Goal: Task Accomplishment & Management: Use online tool/utility

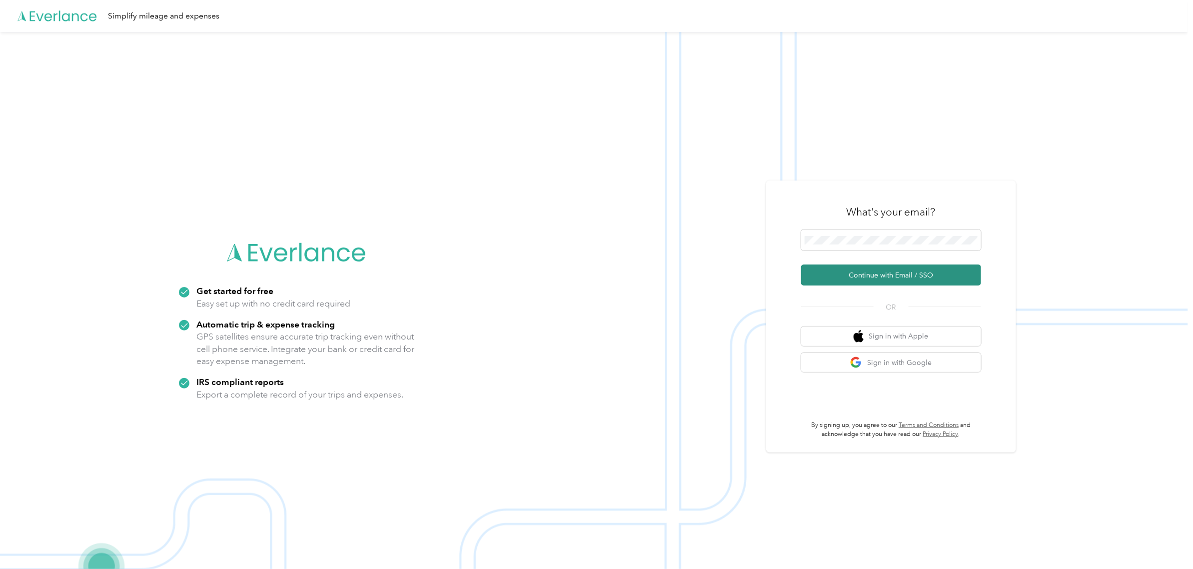
click at [901, 274] on button "Continue with Email / SSO" at bounding box center [891, 274] width 180 height 21
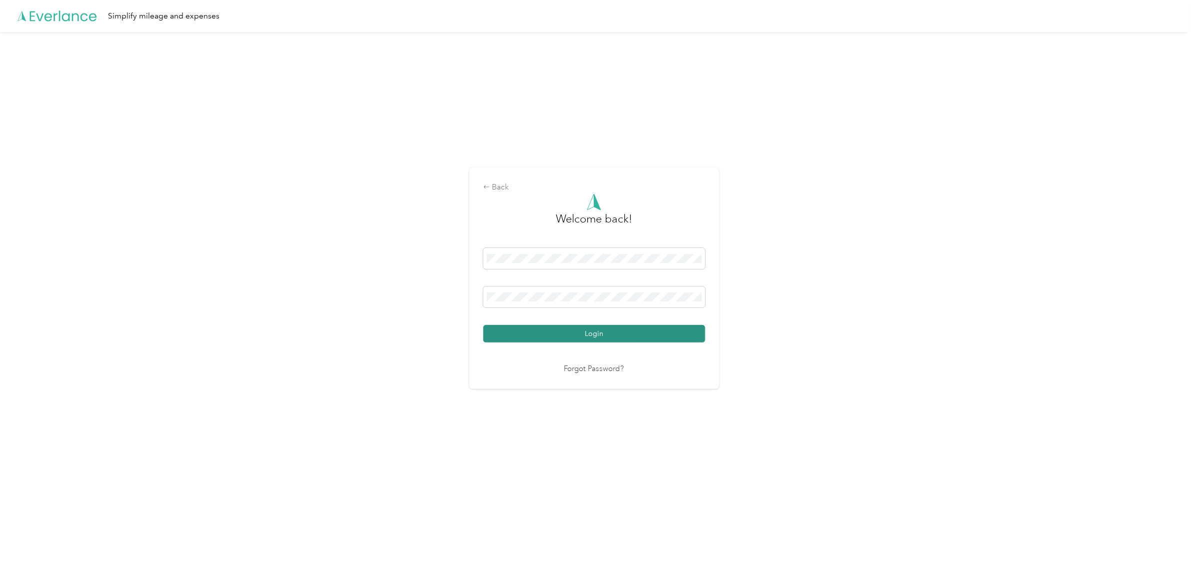
click at [585, 338] on button "Login" at bounding box center [594, 333] width 222 height 17
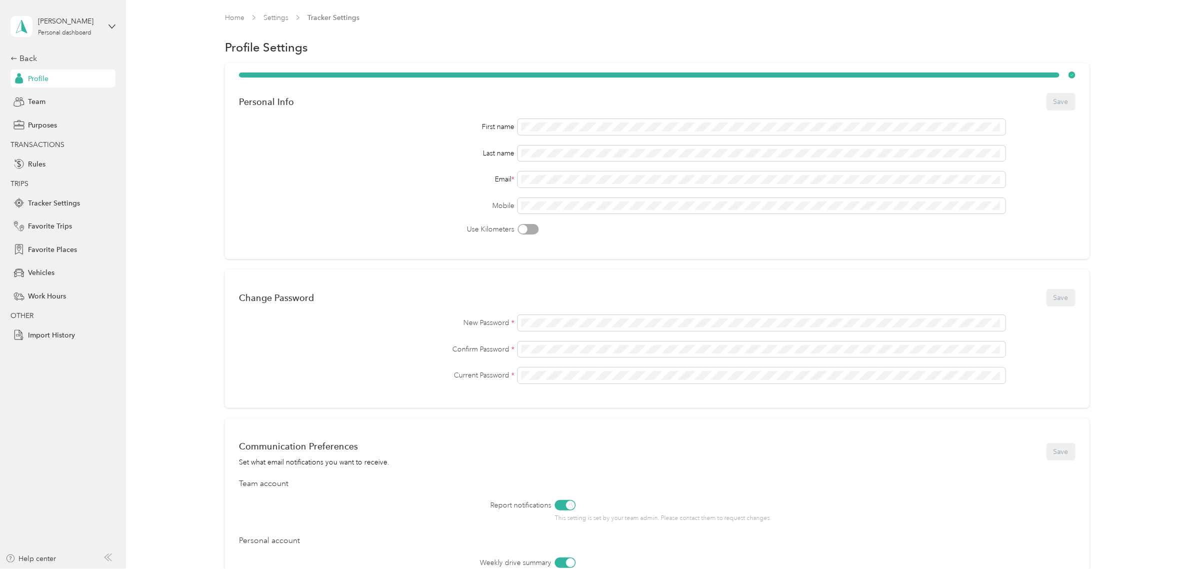
click at [100, 26] on div "Daroesdena Vargas Personal dashboard" at bounding box center [62, 26] width 105 height 35
click at [100, 85] on div "Team dashboard" at bounding box center [115, 81] width 196 height 17
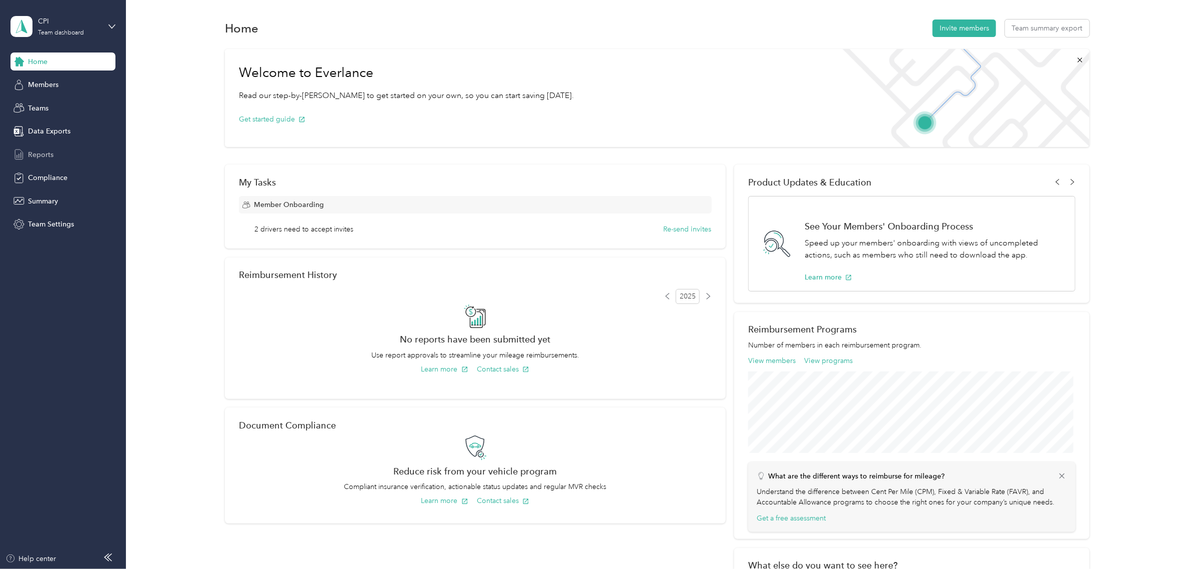
click at [51, 154] on span "Reports" at bounding box center [40, 154] width 25 height 10
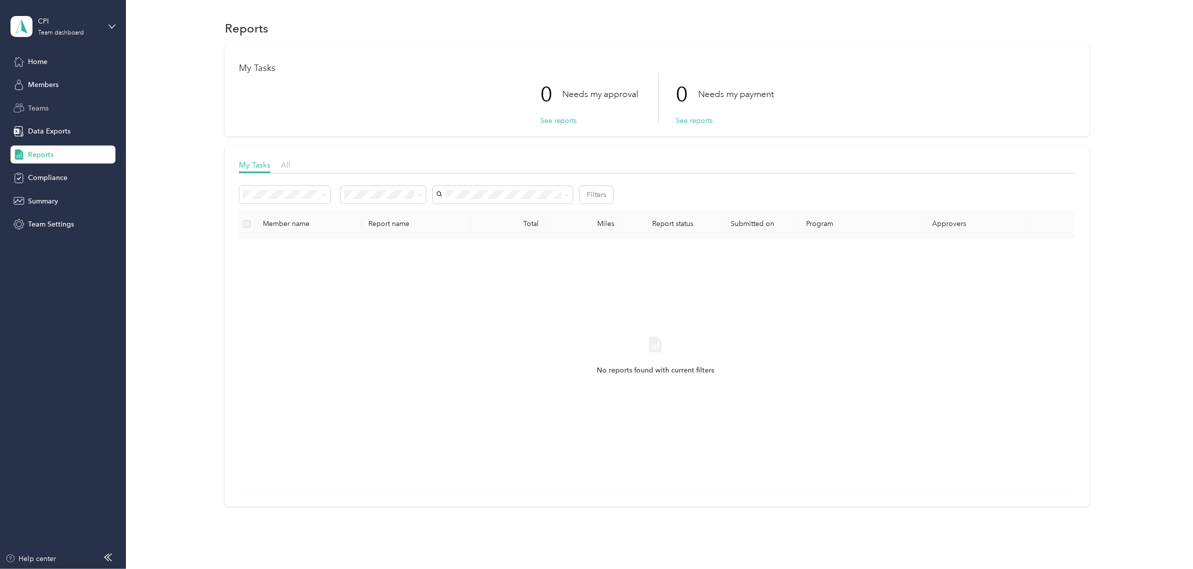
click at [62, 104] on div "Teams" at bounding box center [62, 108] width 105 height 18
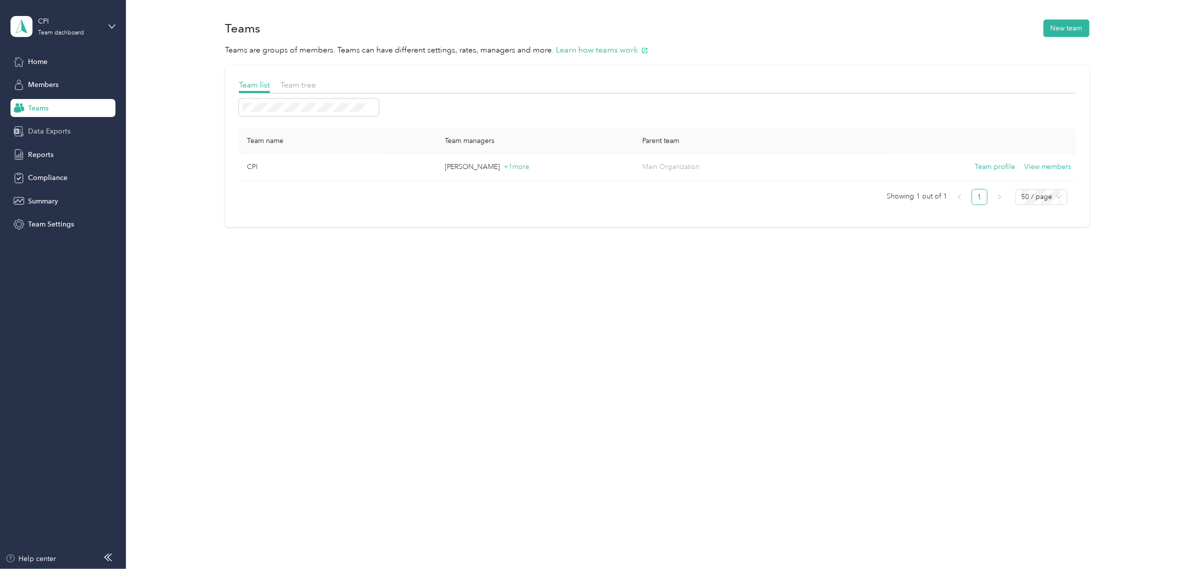
click at [67, 131] on span "Data Exports" at bounding box center [49, 131] width 42 height 10
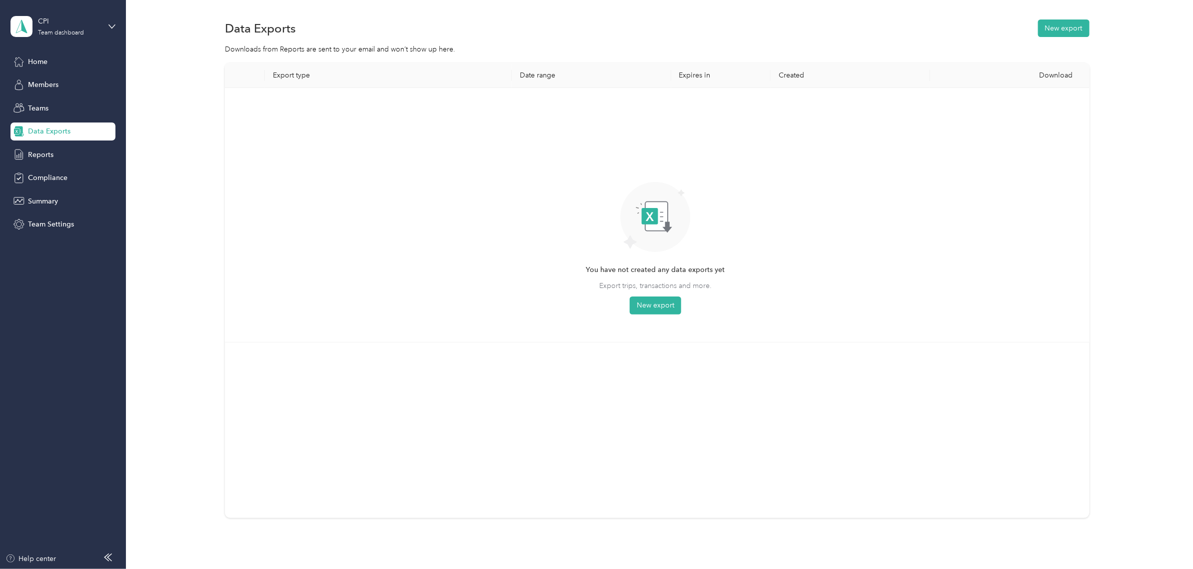
click at [1069, 10] on div "Data Exports New export Downloads from Reports are sent to your email and won’t…" at bounding box center [657, 303] width 1062 height 607
click at [1061, 40] on section "Data Exports New export Downloads from Reports are sent to your email and won’t…" at bounding box center [657, 284] width 1038 height 535
click at [1061, 32] on button "New export" at bounding box center [1063, 27] width 51 height 17
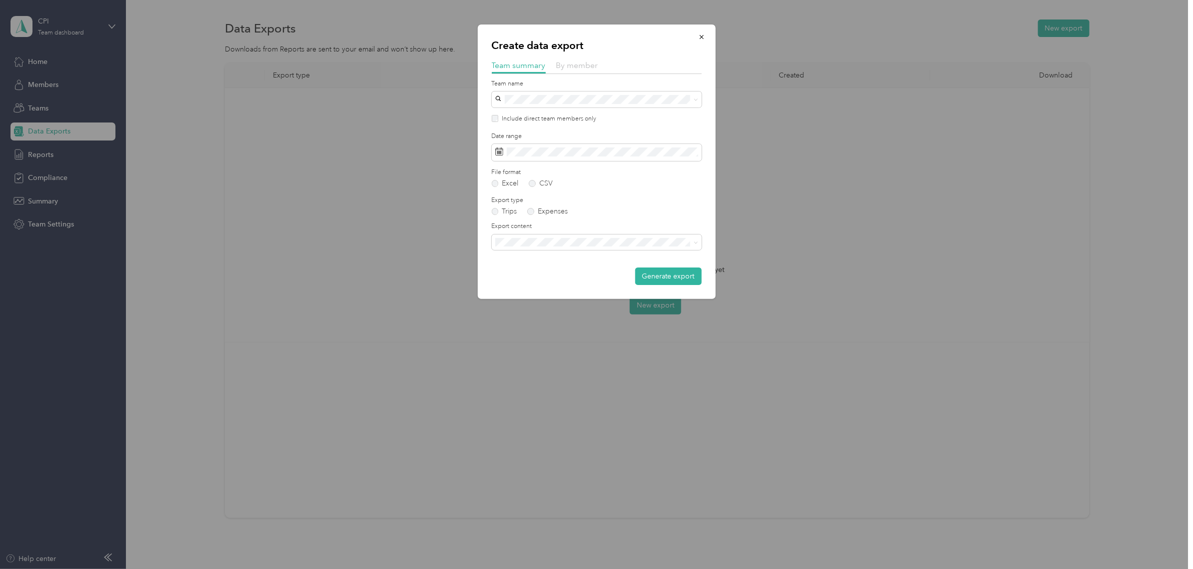
click at [590, 63] on span "By member" at bounding box center [577, 64] width 42 height 9
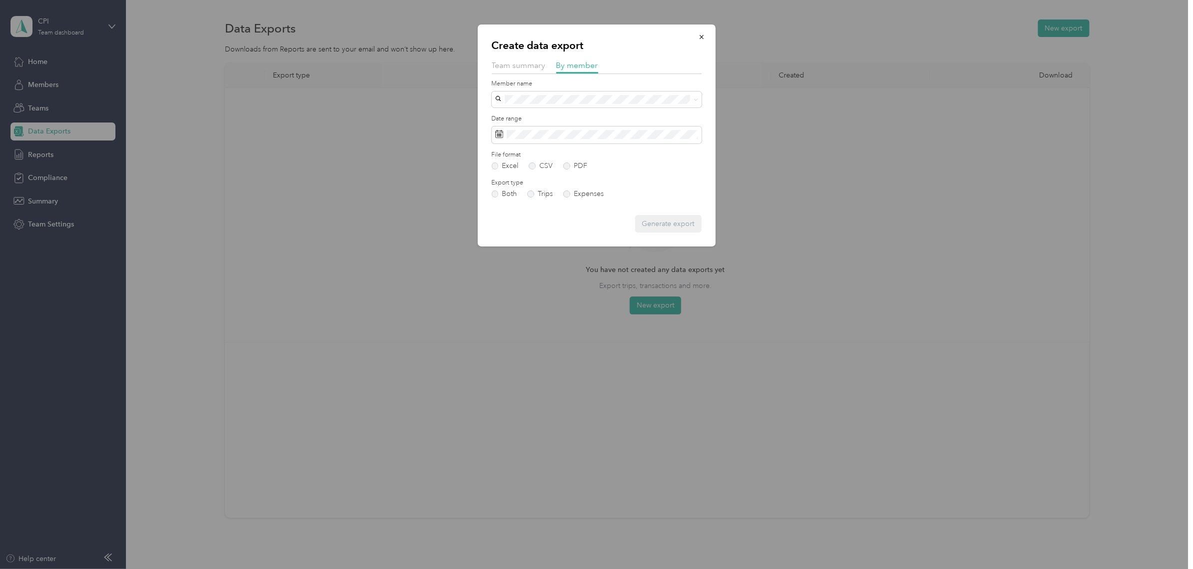
click at [581, 146] on div "Adela Colorado" at bounding box center [597, 151] width 196 height 10
click at [599, 218] on div "ahussain@cpisandiego.org" at bounding box center [597, 222] width 196 height 10
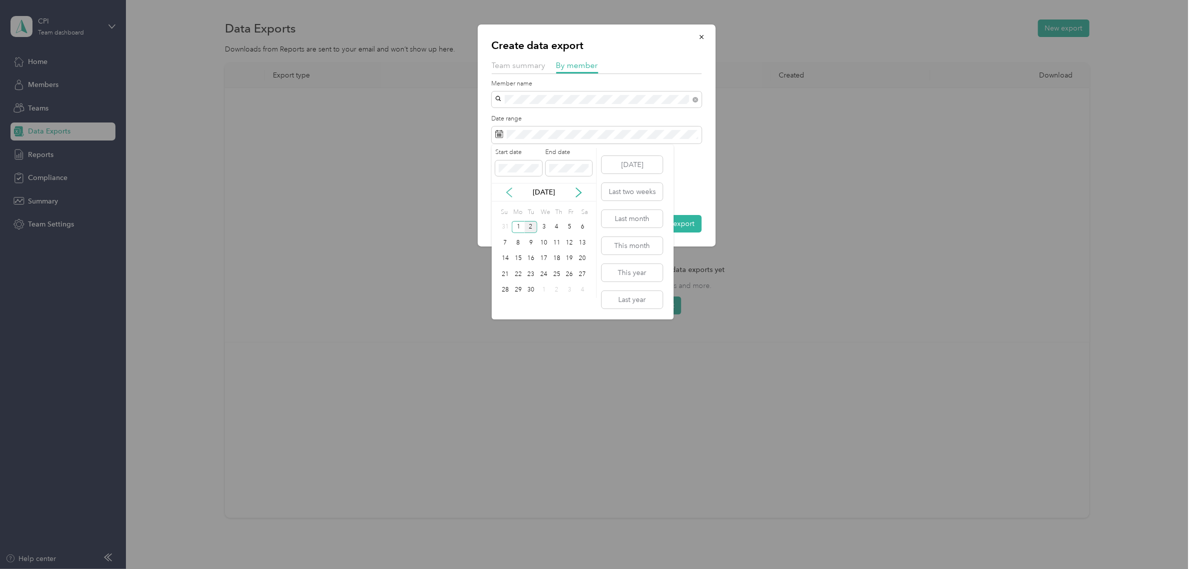
click at [513, 190] on icon at bounding box center [509, 192] width 10 height 10
click at [512, 191] on icon at bounding box center [509, 192] width 10 height 10
drag, startPoint x: 530, startPoint y: 163, endPoint x: 481, endPoint y: 168, distance: 48.7
click at [481, 568] on div "Create data export Team summary By member Member name Date range File format Ex…" at bounding box center [594, 569] width 1188 height 0
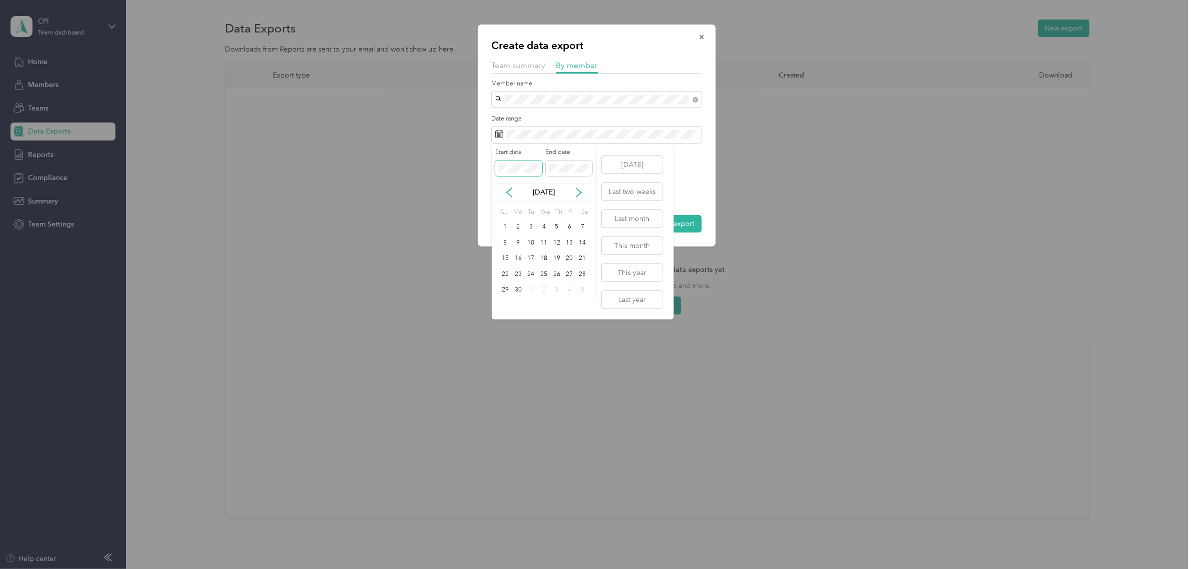
click at [497, 172] on span at bounding box center [518, 168] width 47 height 16
click at [564, 162] on span at bounding box center [569, 168] width 47 height 16
click at [581, 191] on icon at bounding box center [579, 192] width 10 height 10
click at [580, 191] on icon at bounding box center [579, 192] width 10 height 10
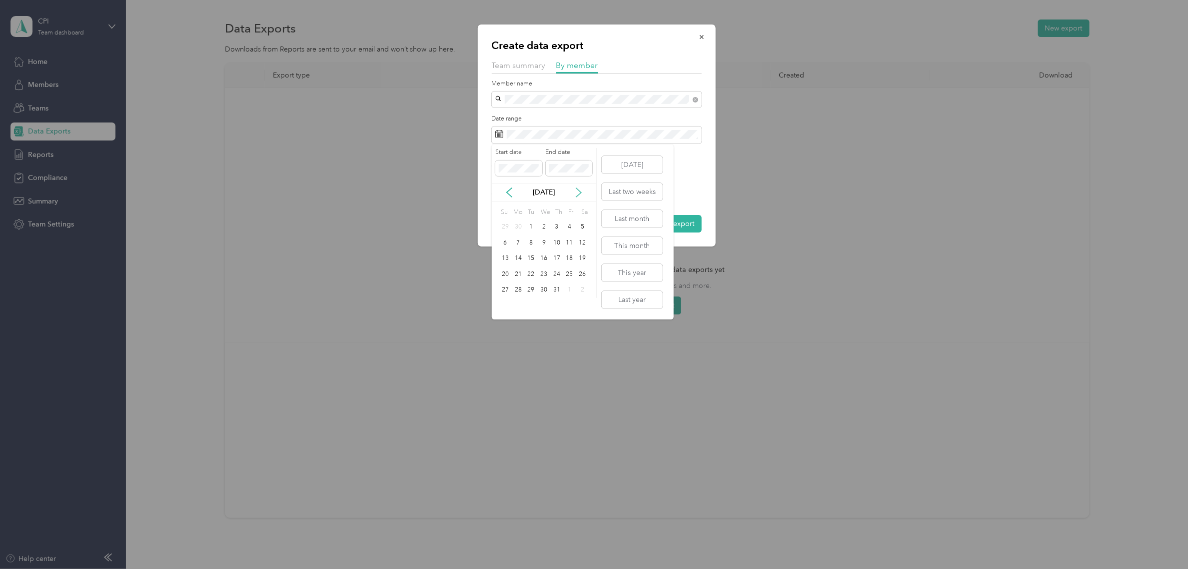
click at [580, 191] on icon at bounding box center [579, 192] width 10 height 10
click at [532, 226] on div "2" at bounding box center [531, 227] width 13 height 12
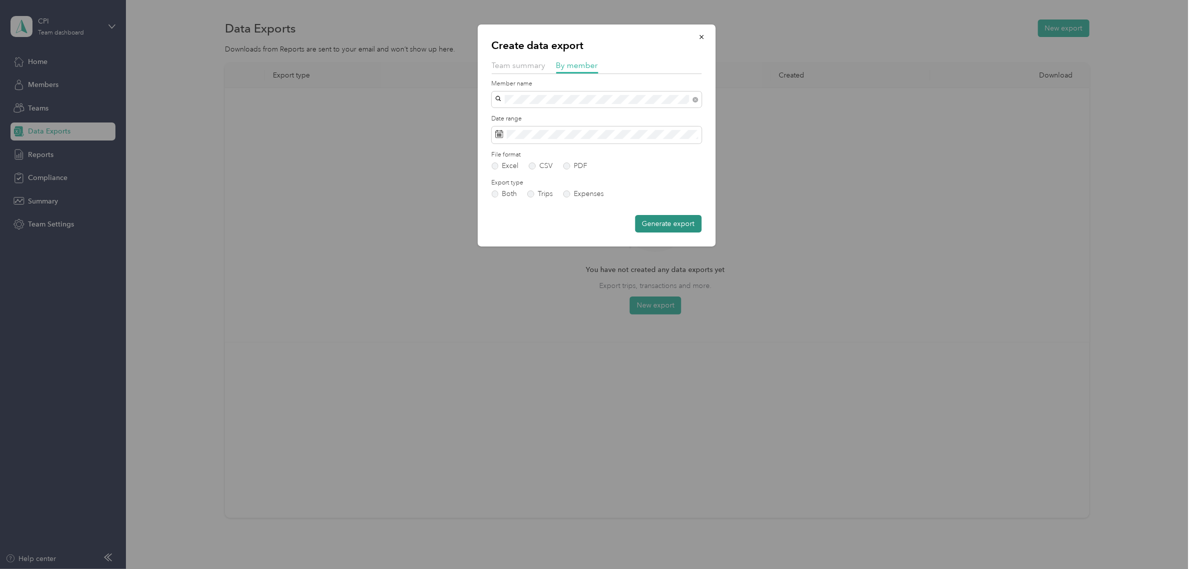
click at [689, 222] on button "Generate export" at bounding box center [668, 223] width 66 height 17
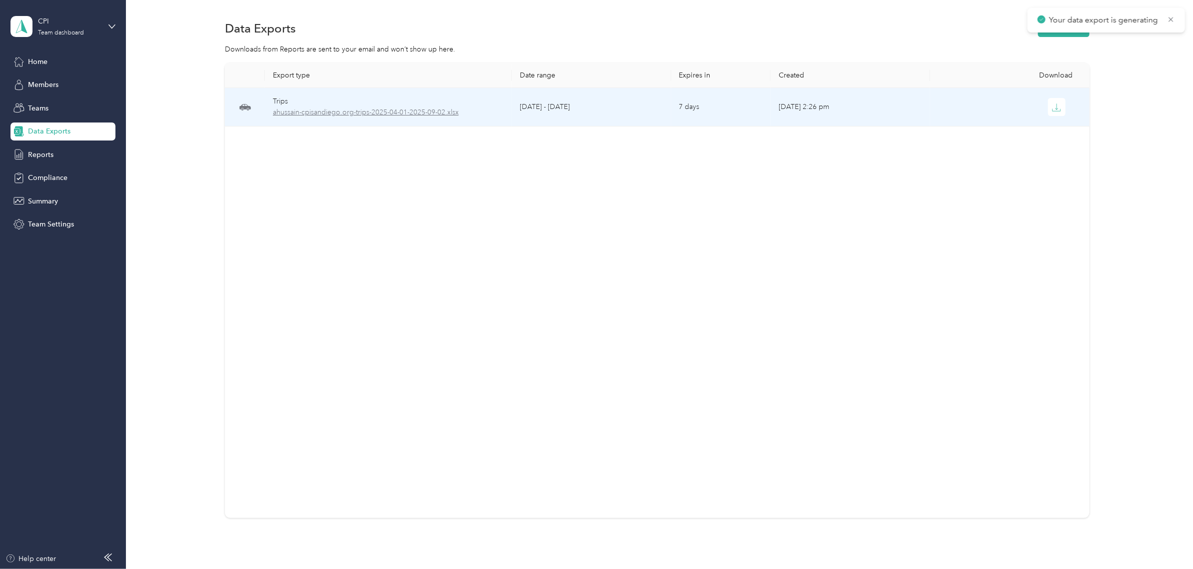
click at [452, 108] on span "ahussain-cpisandiego.org-trips-2025-04-01-2025-09-02.xlsx" at bounding box center [388, 112] width 231 height 11
click at [1055, 107] on icon "button" at bounding box center [1056, 107] width 9 height 9
